Goal: Task Accomplishment & Management: Manage account settings

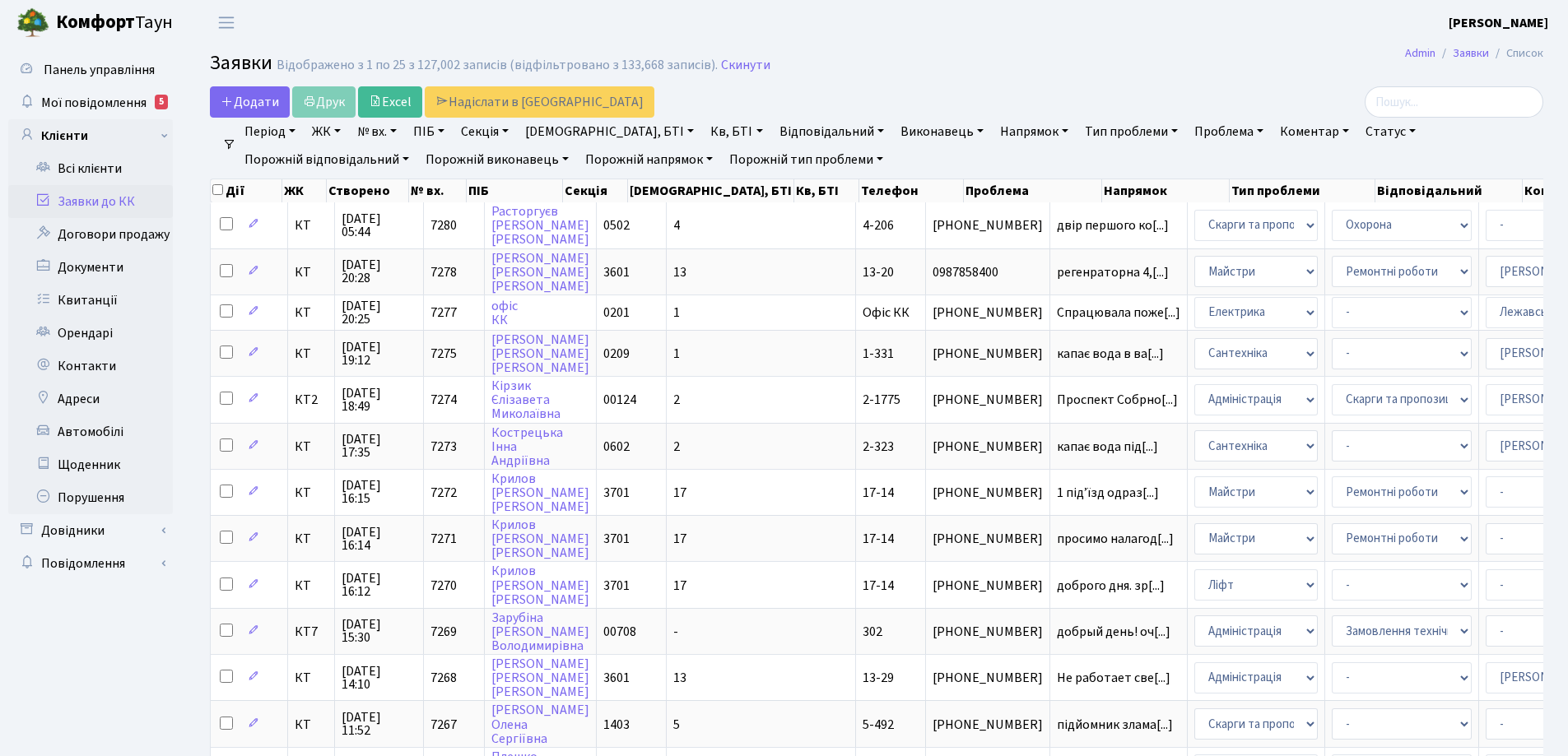
select select "25"
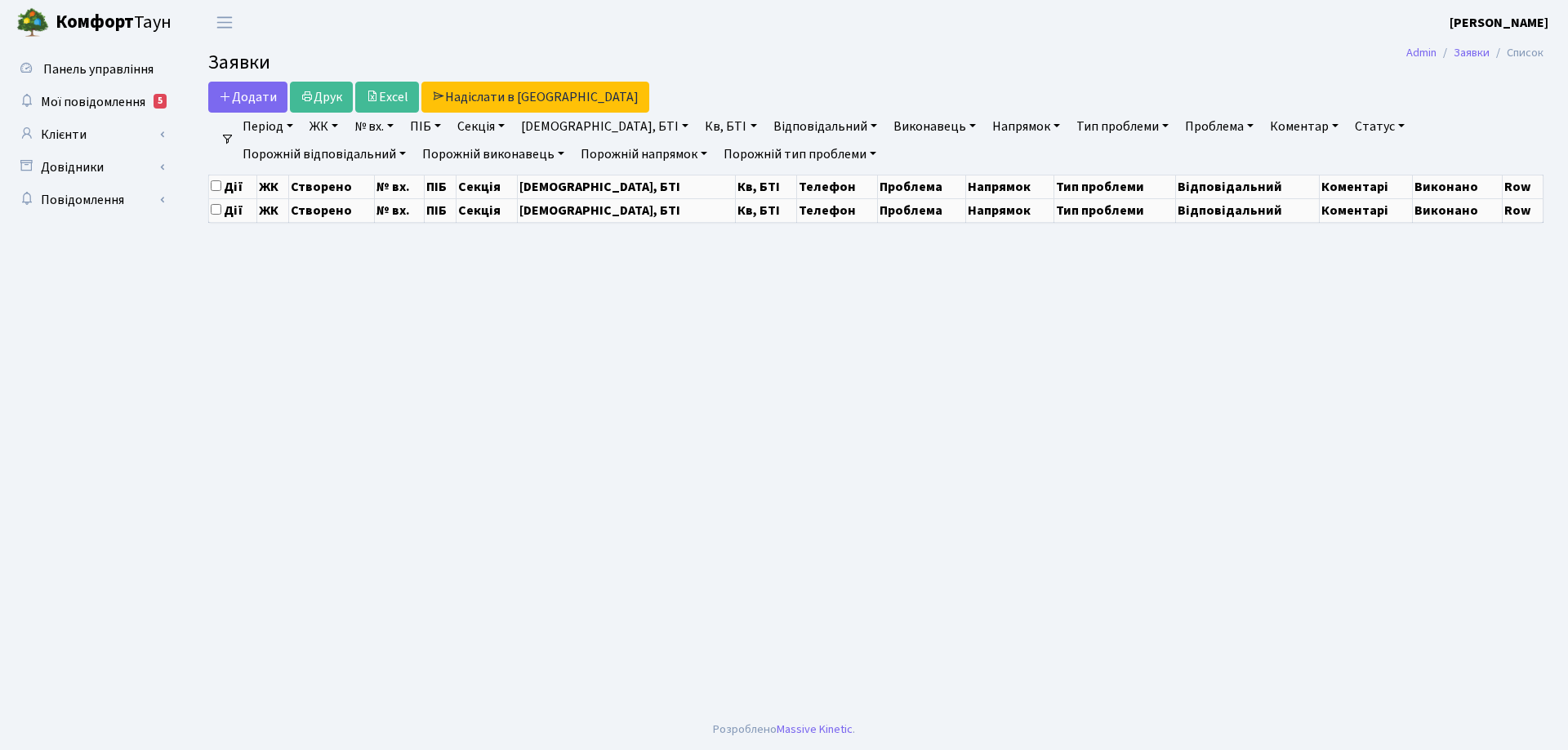
select select "25"
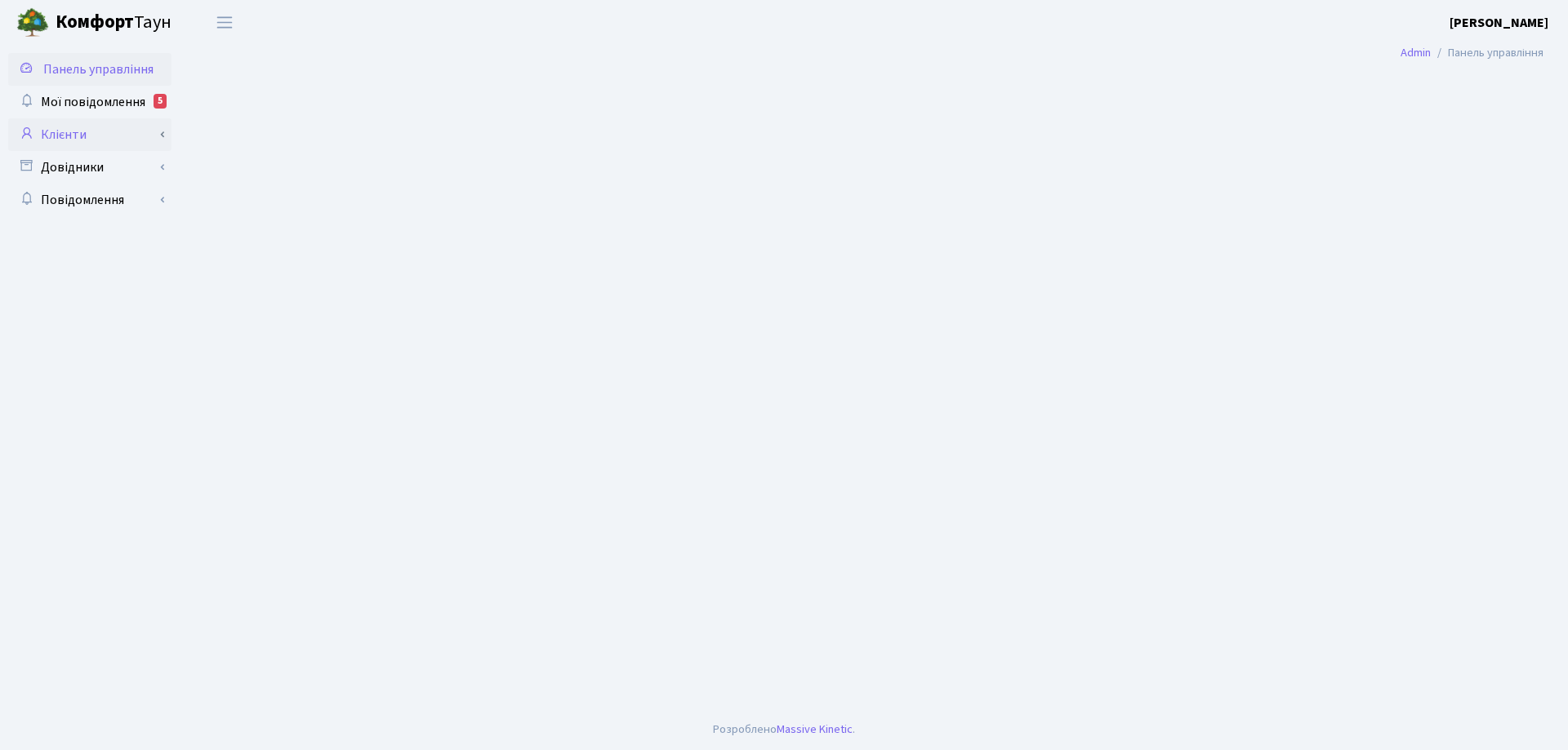
click at [69, 137] on link "Клієнти" at bounding box center [90, 134] width 164 height 33
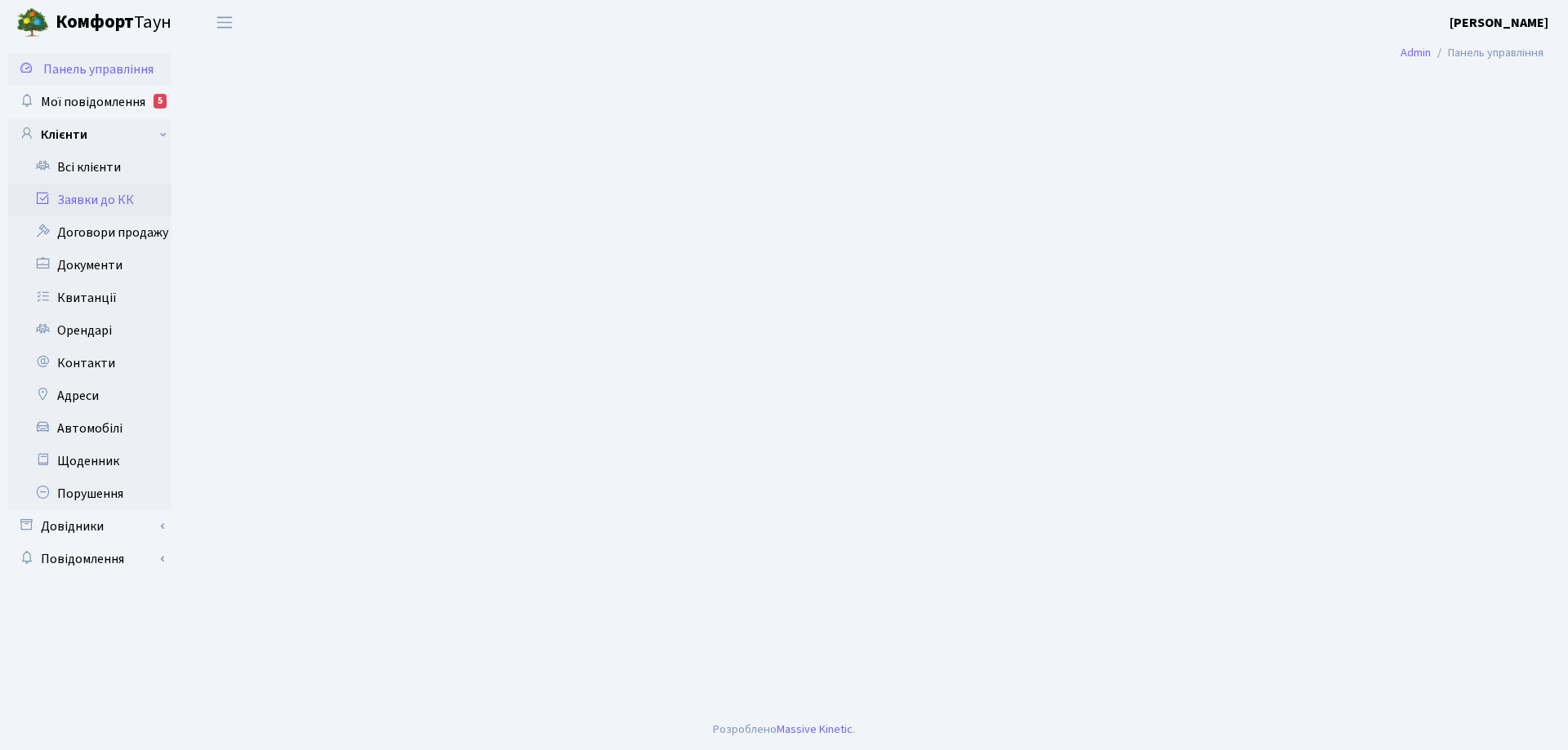
click at [109, 201] on link "Заявки до КК" at bounding box center [90, 200] width 164 height 33
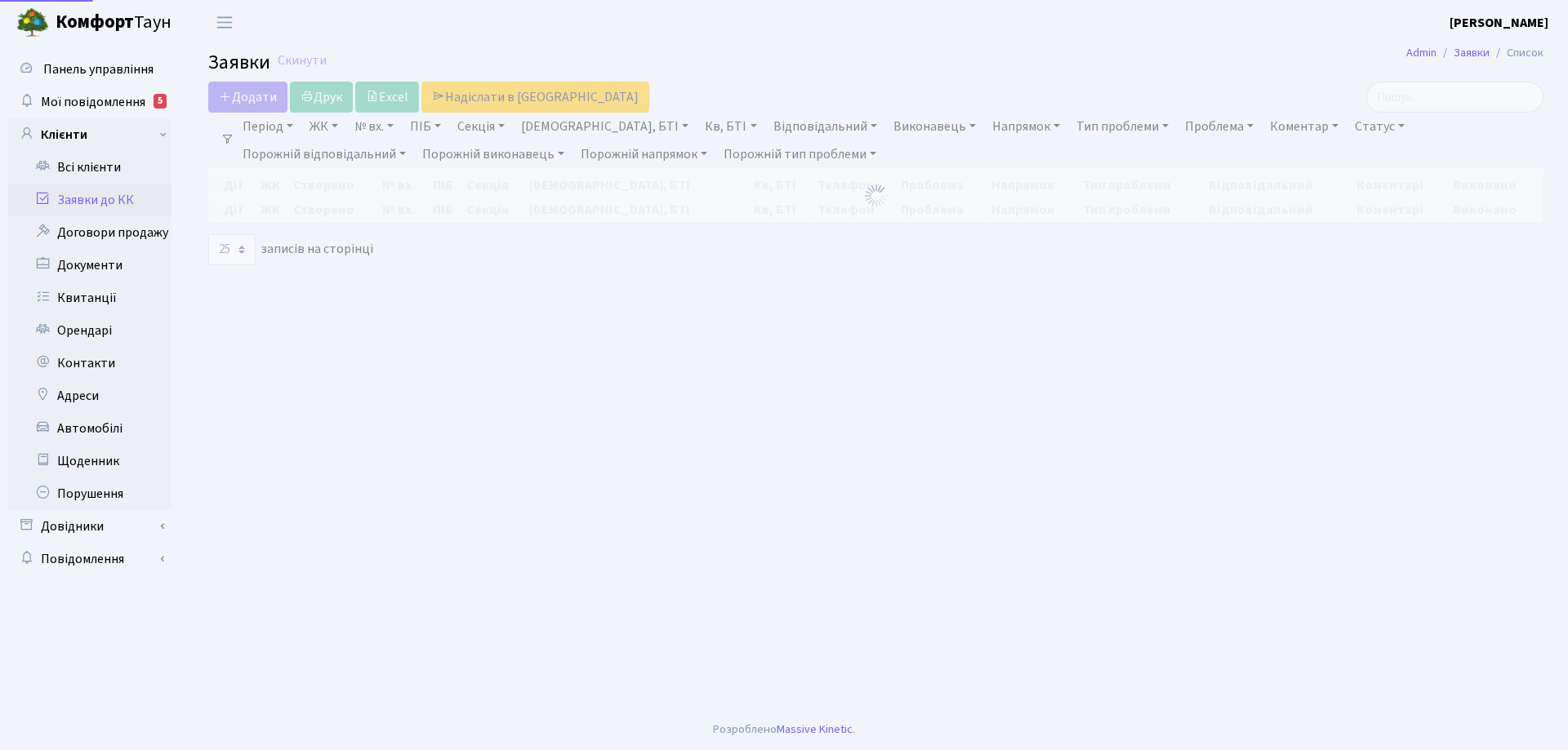
select select "25"
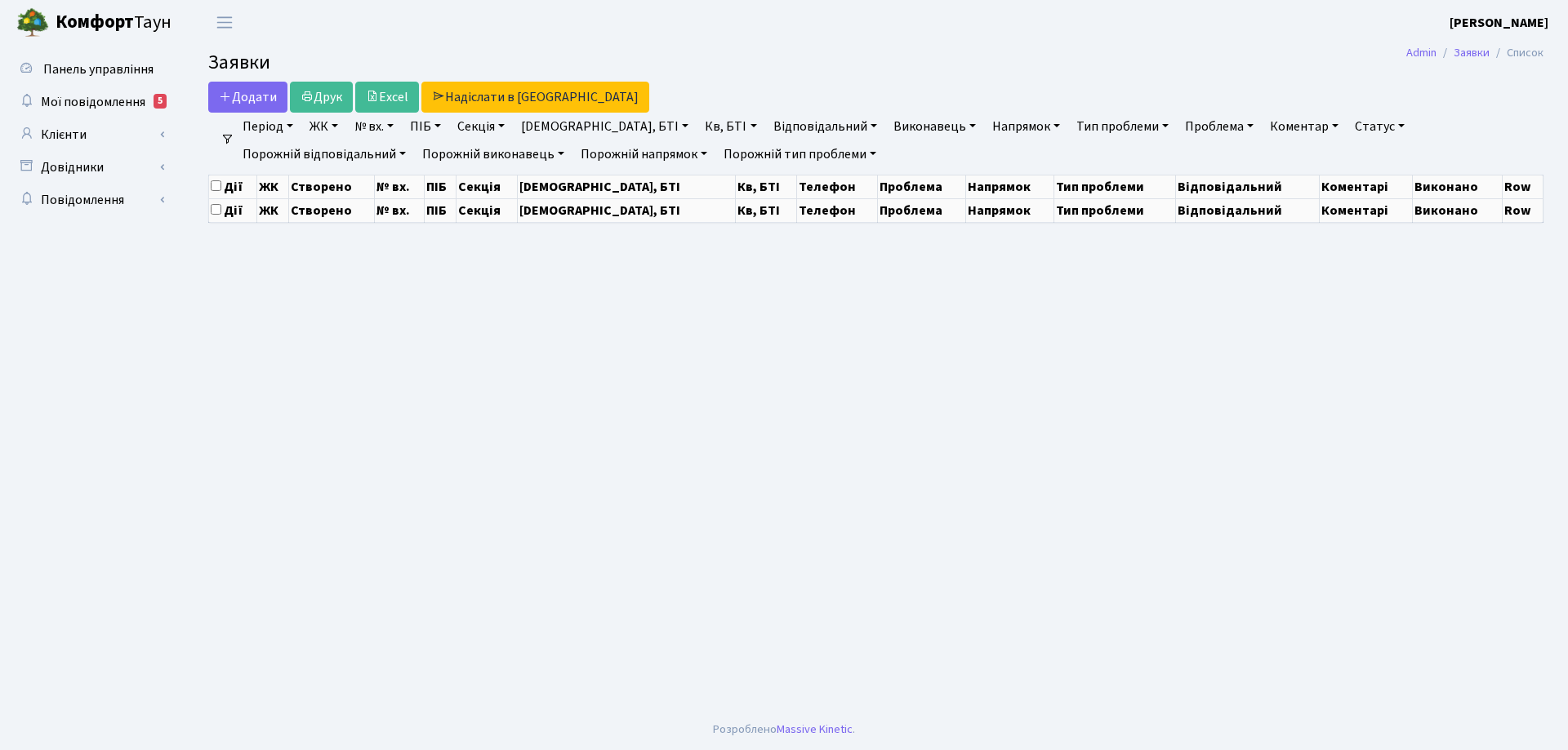
select select "25"
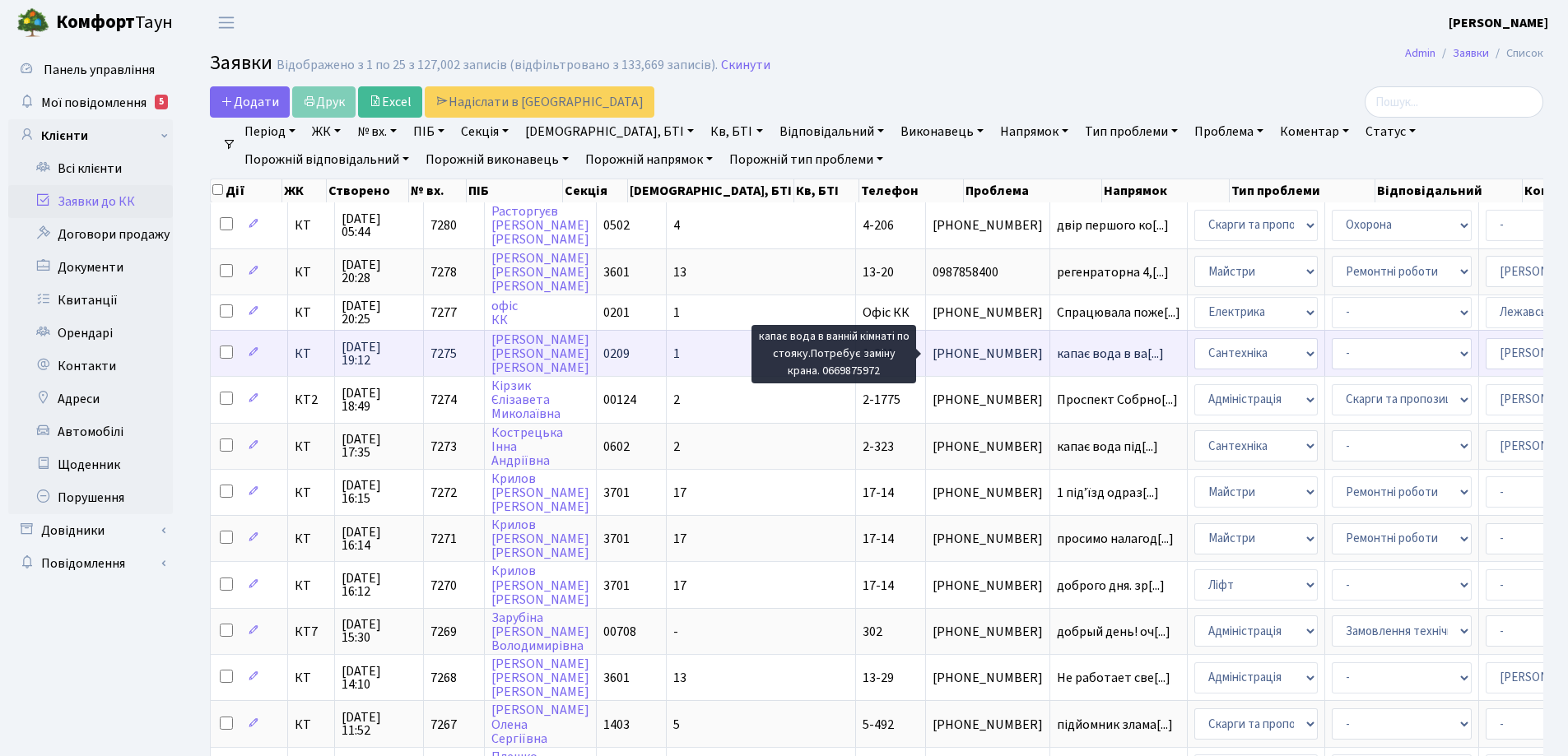
click at [1057, 354] on span "капає вода в ва[...]" at bounding box center [1110, 353] width 107 height 18
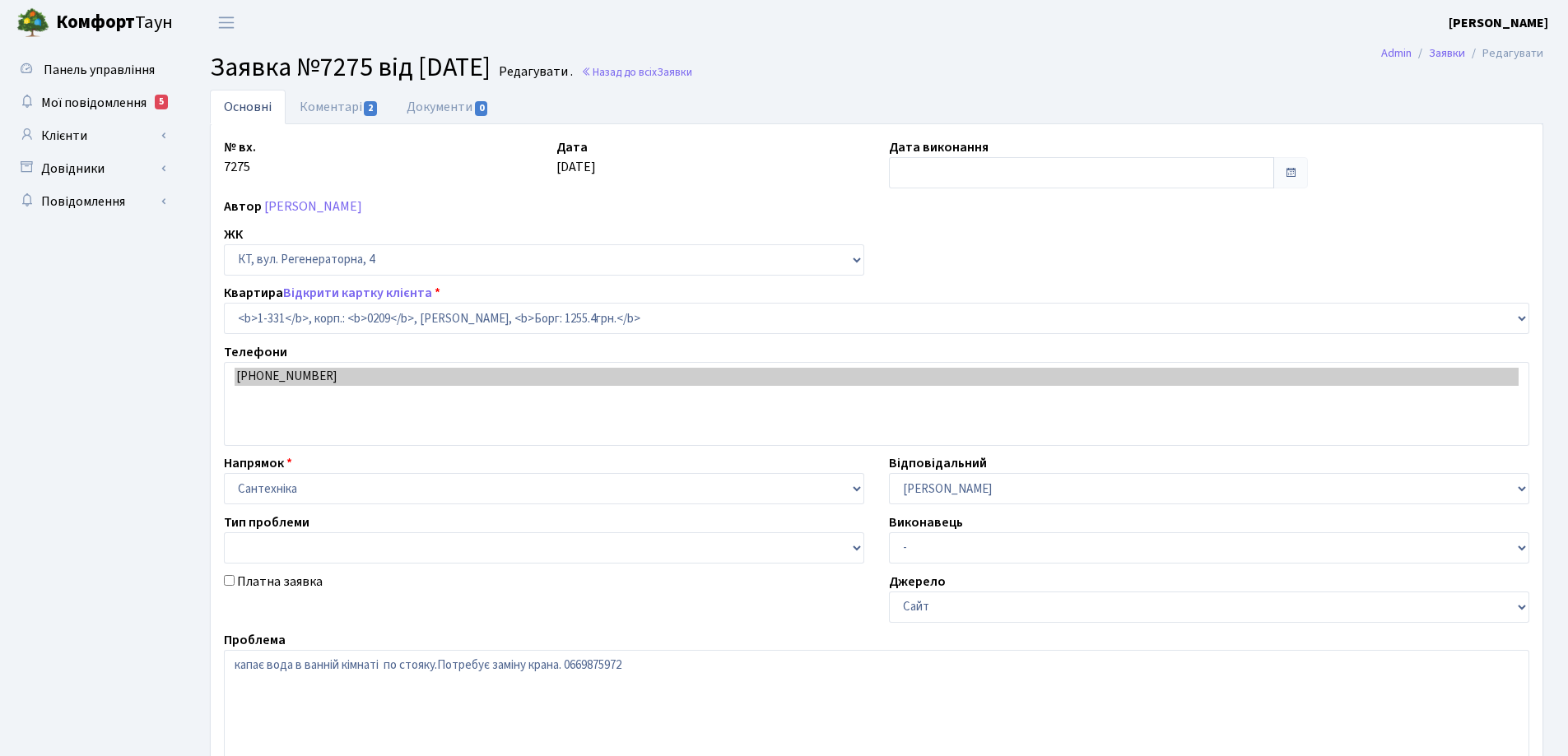
select select "331"
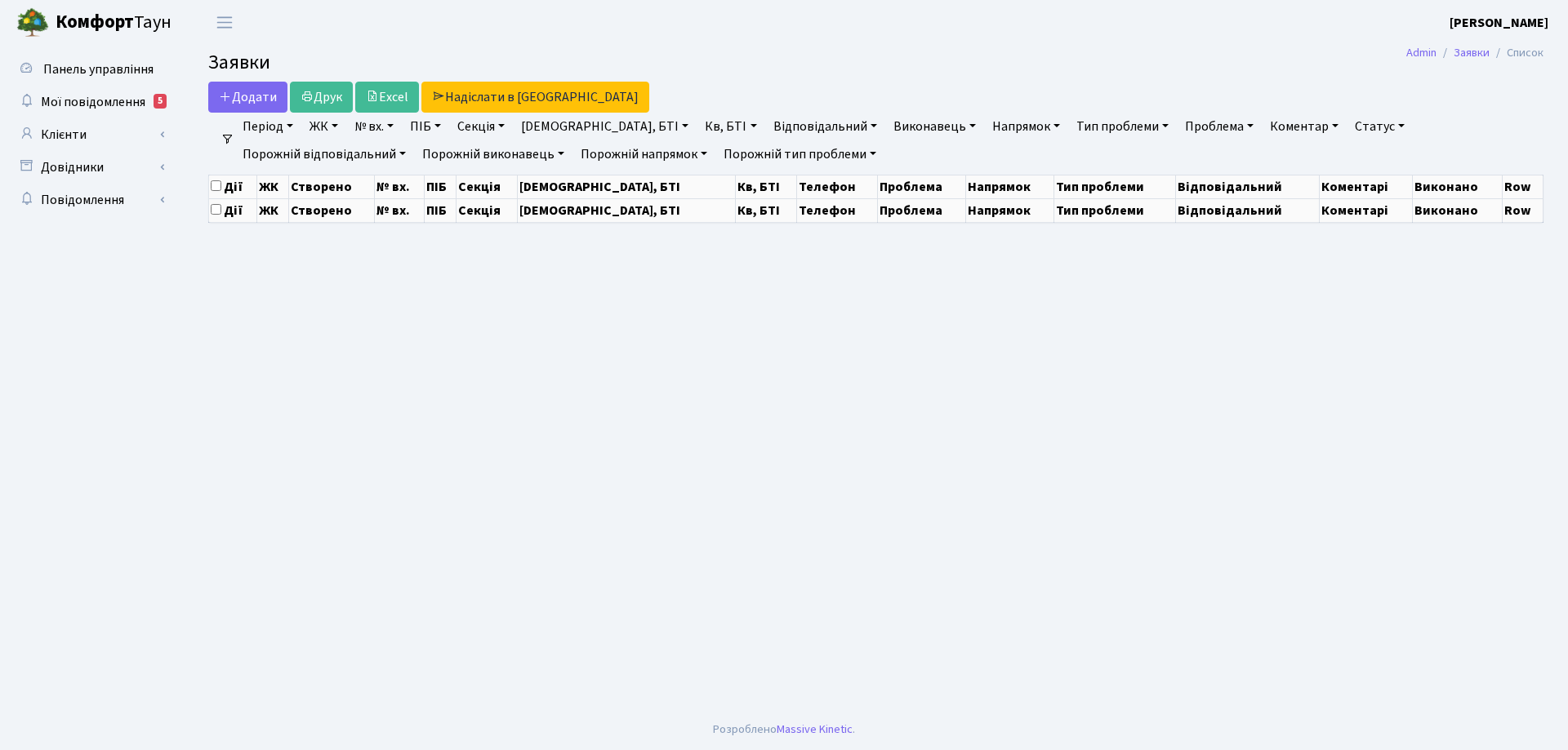
select select "25"
